Goal: Transaction & Acquisition: Purchase product/service

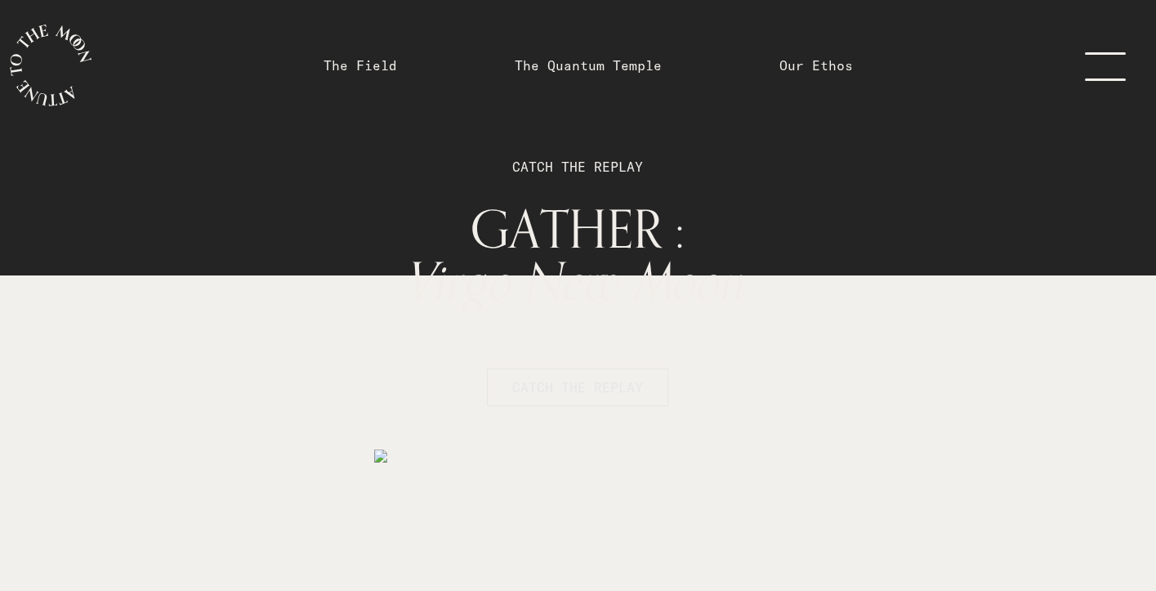
click at [597, 385] on span "CATCH THE REPLAY" at bounding box center [577, 387] width 131 height 20
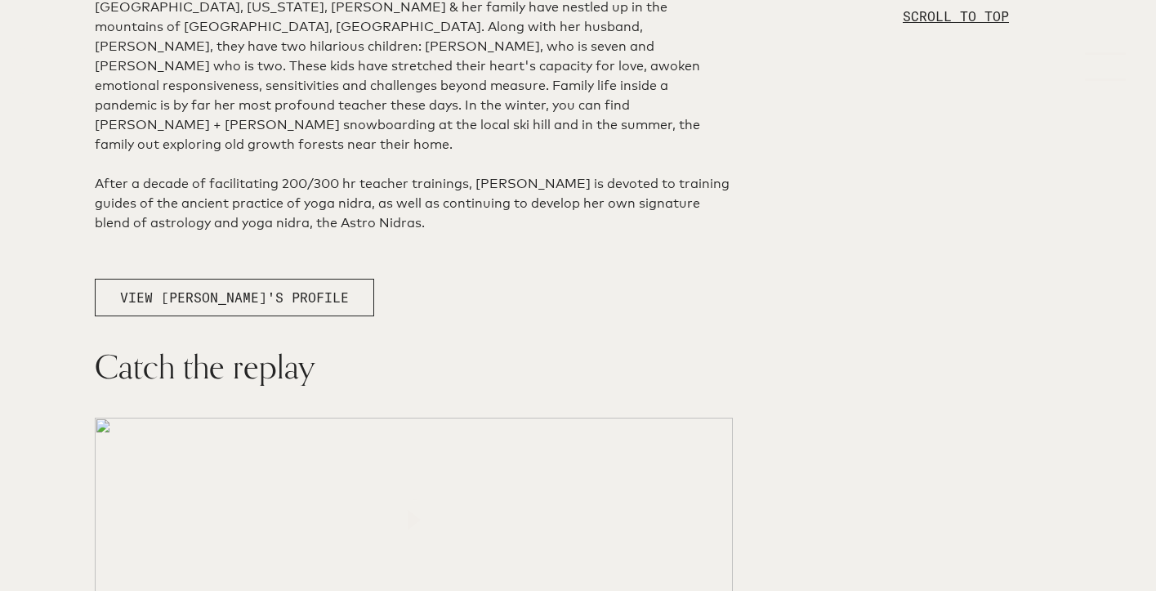
scroll to position [2603, 0]
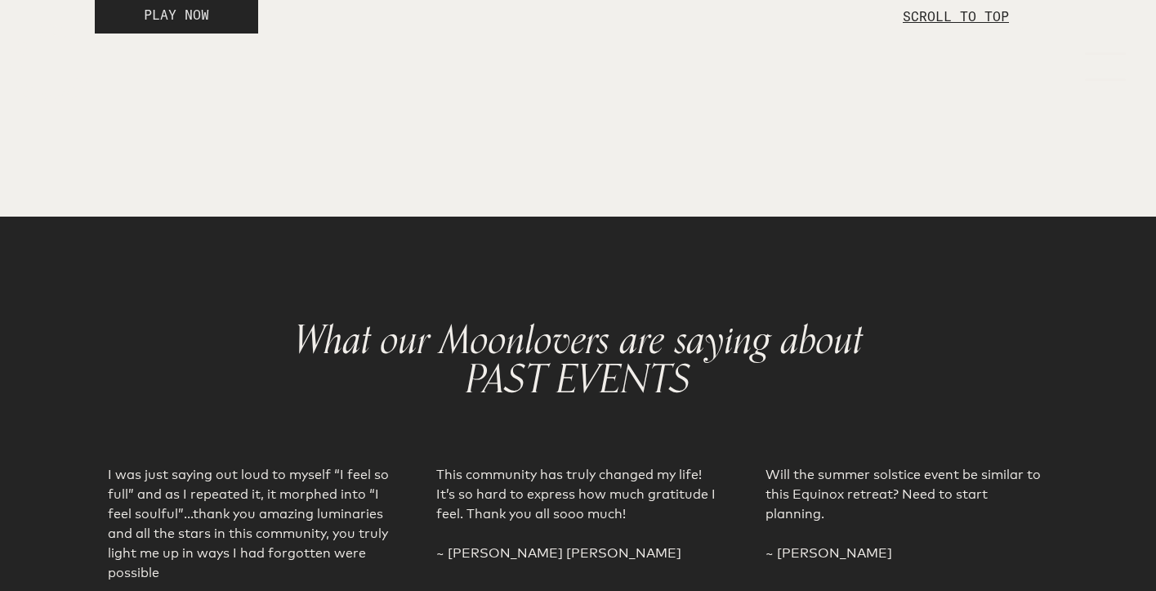
click at [213, 33] on button "PLAY NOW" at bounding box center [176, 15] width 163 height 38
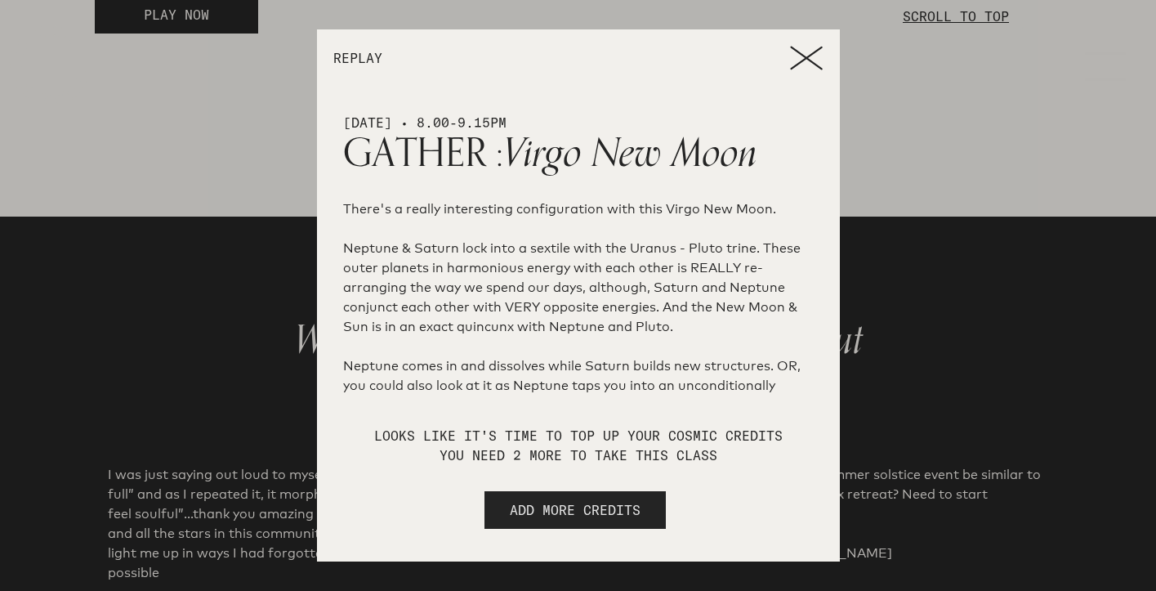
click at [565, 514] on span "ADD MORE CREDITS" at bounding box center [575, 510] width 131 height 20
select select "2"
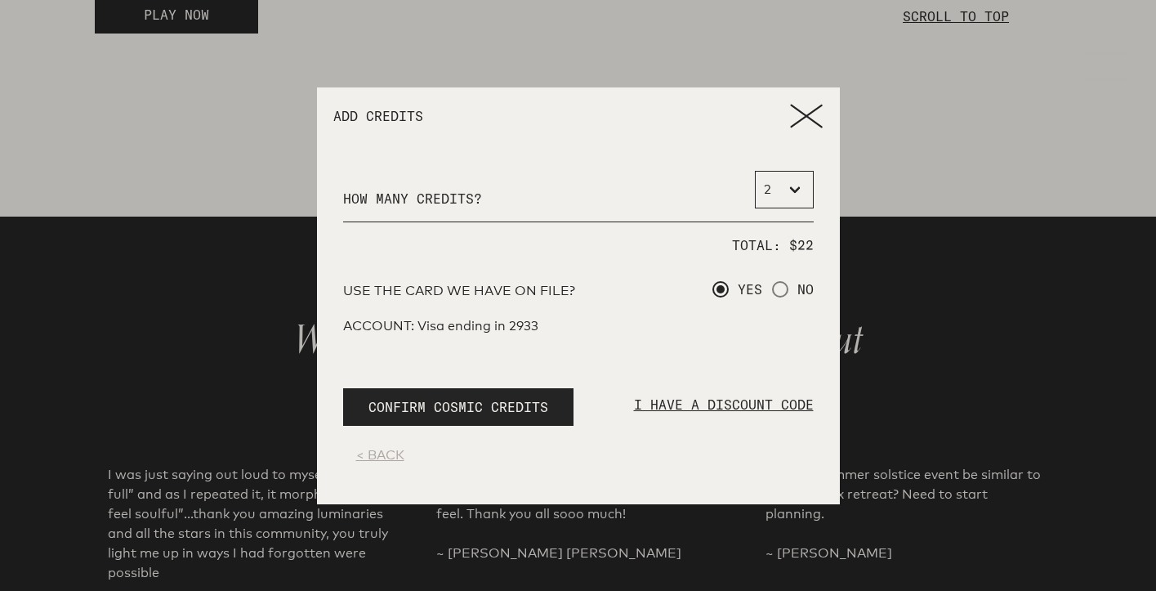
click at [707, 401] on p "I HAVE A DISCOUNT CODE" at bounding box center [724, 414] width 180 height 38
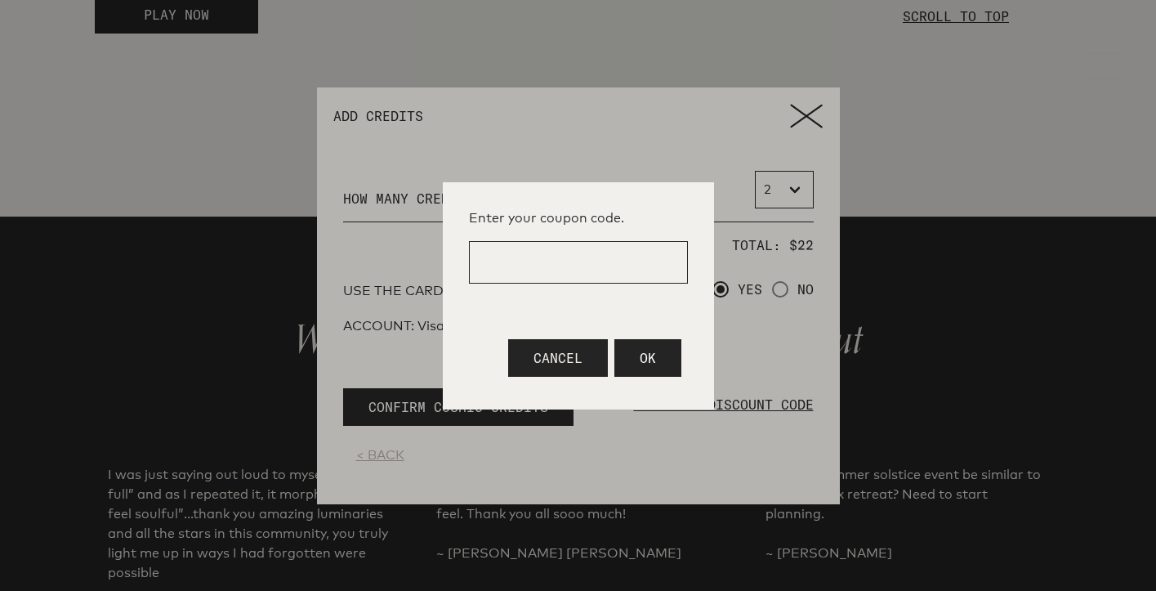
click at [814, 115] on div at bounding box center [578, 295] width 1156 height 591
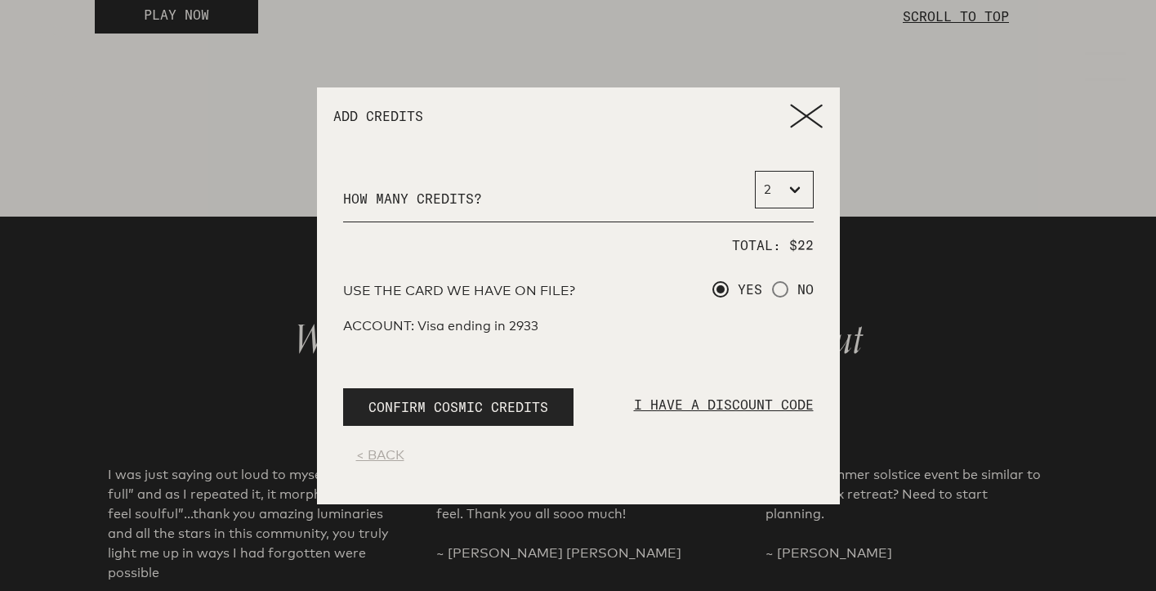
click at [804, 120] on icon at bounding box center [806, 116] width 33 height 25
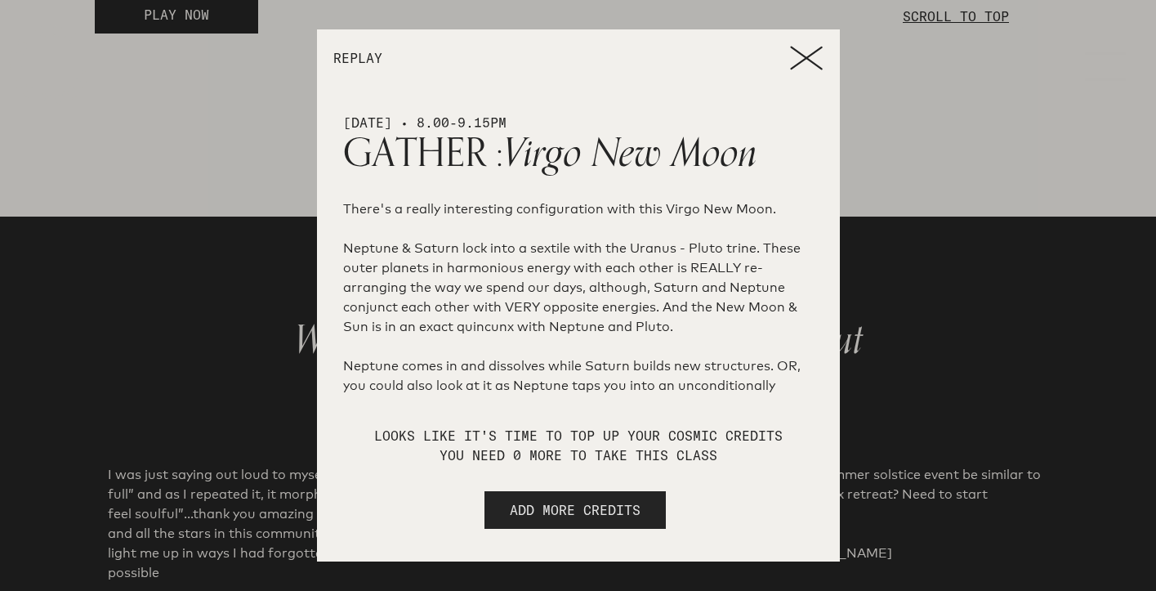
click at [567, 513] on span "ADD MORE CREDITS" at bounding box center [575, 510] width 131 height 20
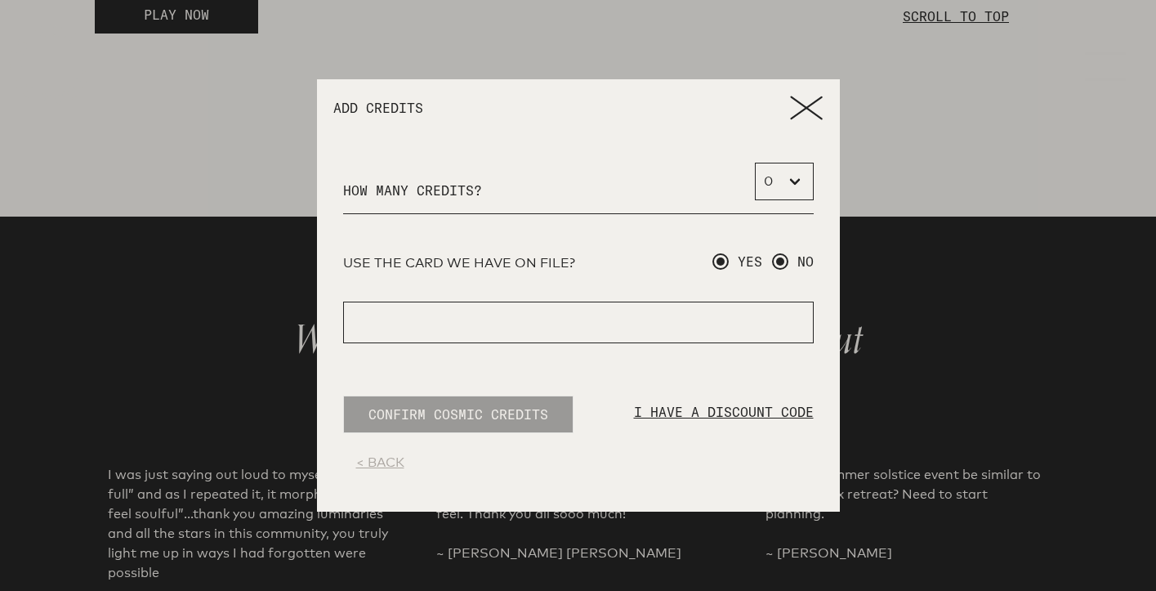
radio input "true"
radio input "false"
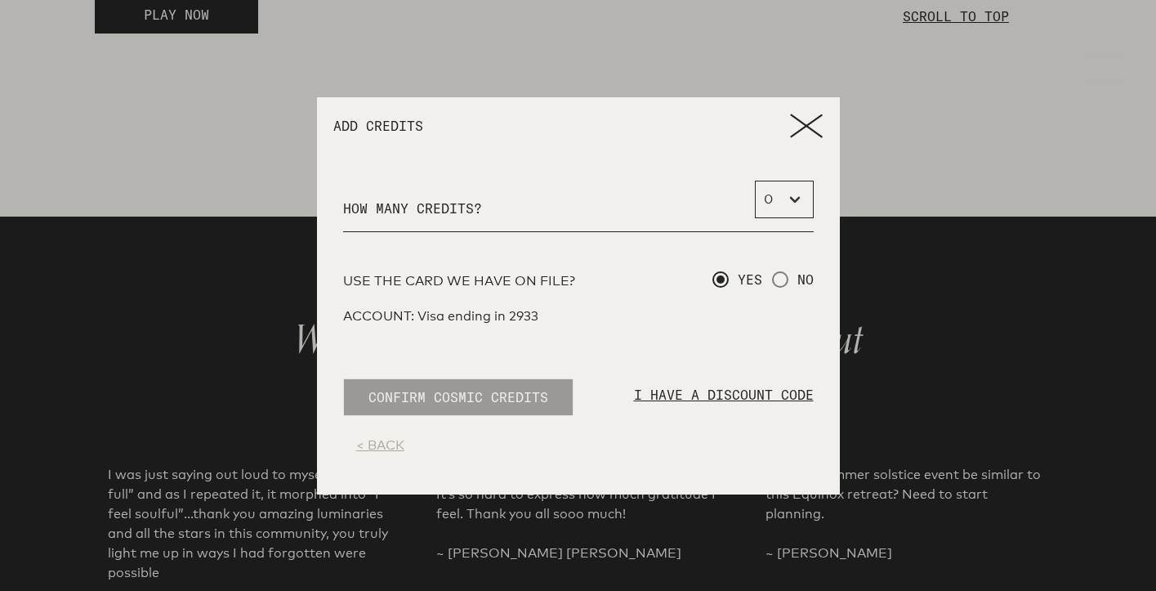
select select "2"
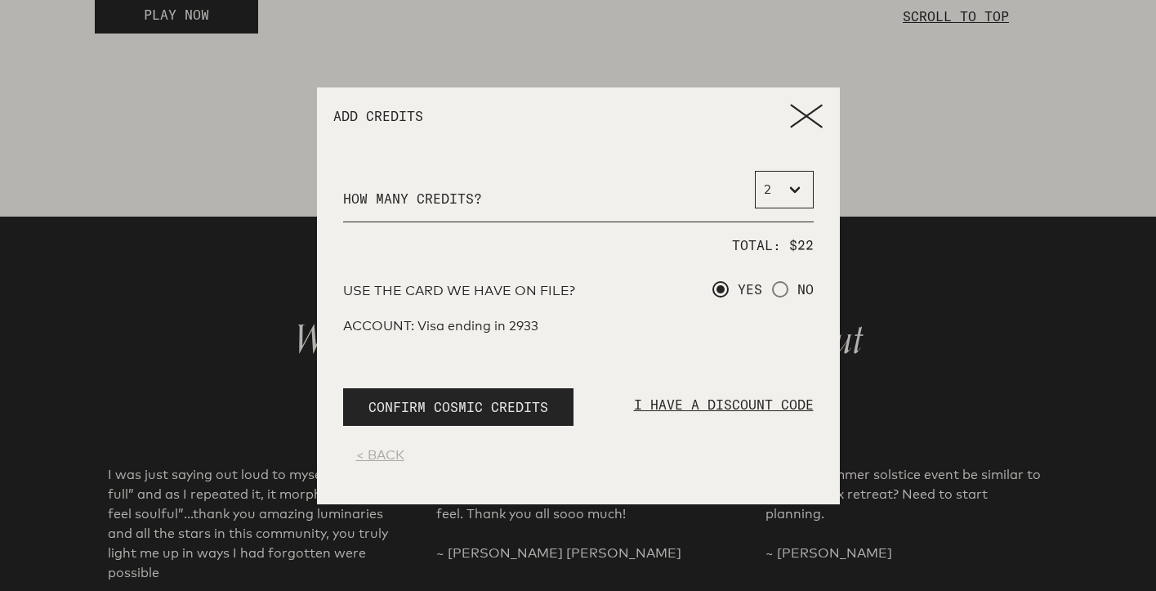
click at [528, 406] on span "CONFIRM COSMIC CREDITS" at bounding box center [458, 407] width 180 height 20
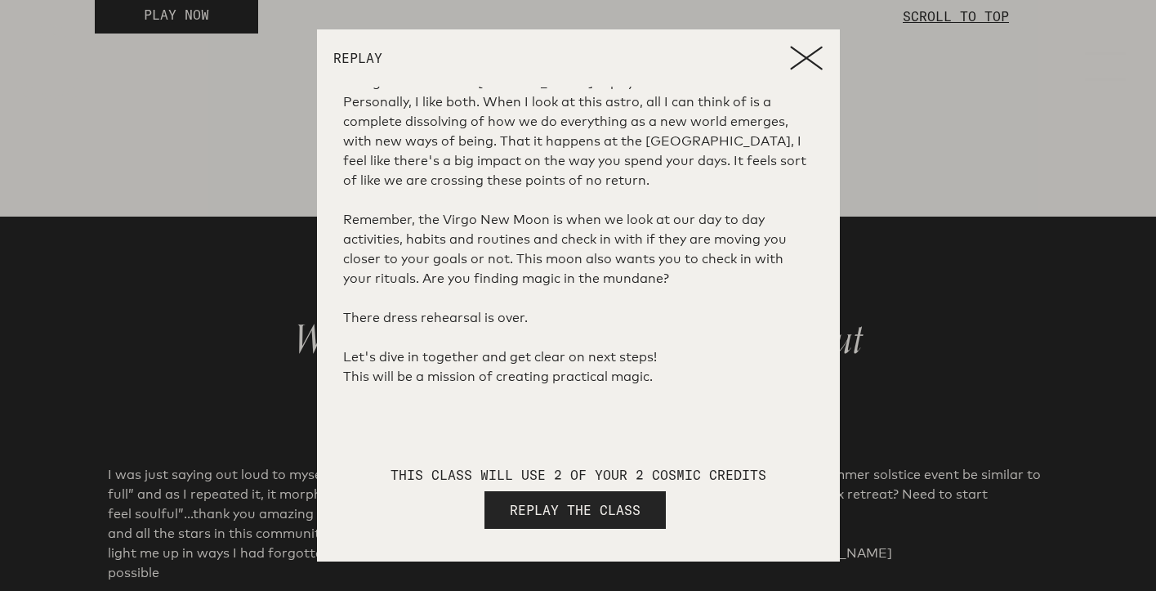
scroll to position [323, 0]
click at [621, 502] on span "REPLAY THE CLASS" at bounding box center [575, 510] width 131 height 20
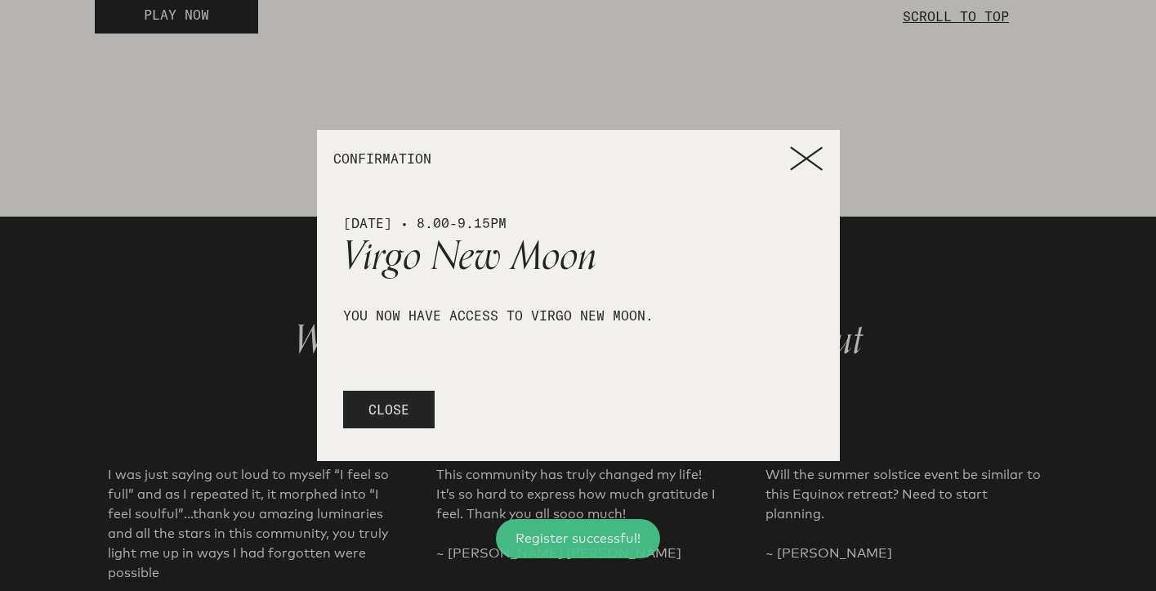
click at [383, 415] on span "CLOSE" at bounding box center [388, 409] width 41 height 20
